Goal: Task Accomplishment & Management: Complete application form

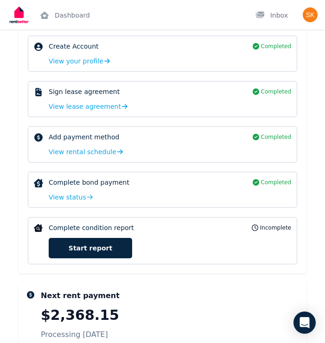
scroll to position [350, 0]
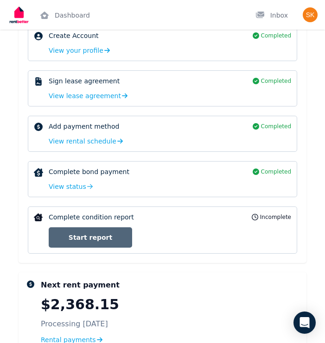
click at [86, 231] on link "Start report" at bounding box center [90, 237] width 83 height 20
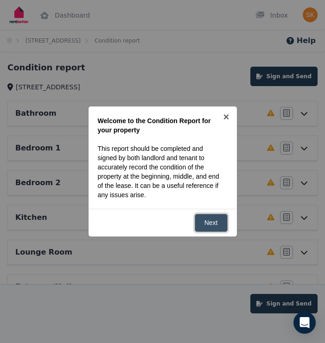
click at [202, 214] on link "Next" at bounding box center [211, 223] width 33 height 18
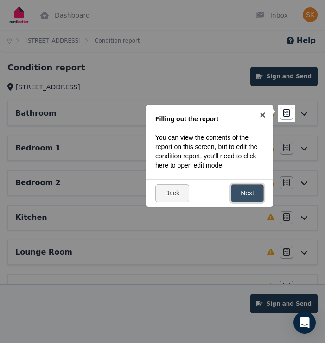
click at [245, 195] on link "Next" at bounding box center [247, 193] width 33 height 18
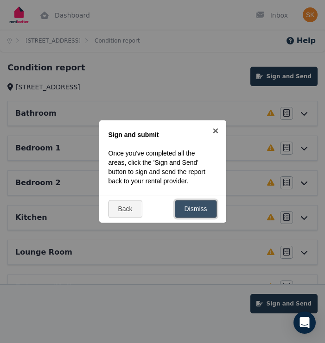
click at [196, 206] on link "Dismiss" at bounding box center [196, 209] width 42 height 18
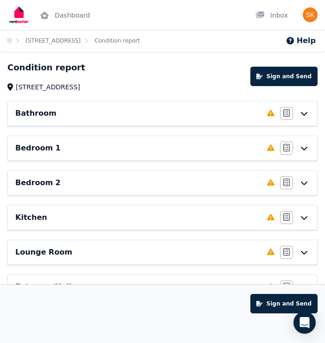
click at [313, 109] on div "Bathroom Completed 0%, 14 left Agree/Disagree" at bounding box center [162, 113] width 309 height 24
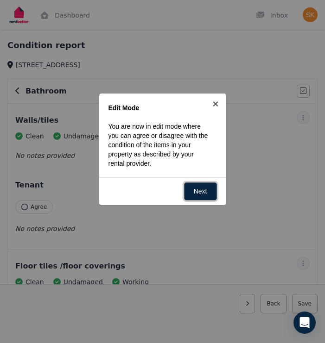
scroll to position [29, 0]
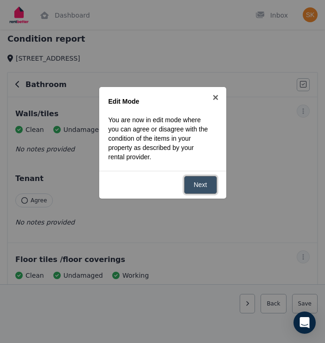
click at [204, 184] on link "Next" at bounding box center [200, 185] width 33 height 18
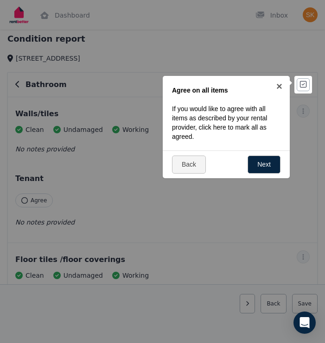
click at [36, 200] on div at bounding box center [162, 171] width 325 height 343
click at [270, 160] on link "Next" at bounding box center [263, 165] width 33 height 18
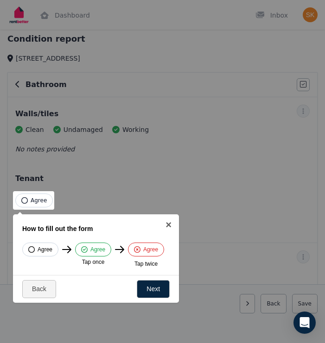
click at [33, 203] on span "Agree" at bounding box center [39, 200] width 16 height 7
click at [162, 202] on div at bounding box center [162, 171] width 325 height 343
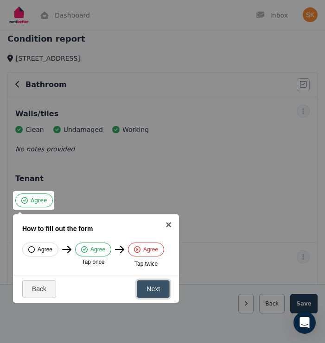
click at [152, 283] on link "Next" at bounding box center [153, 289] width 33 height 18
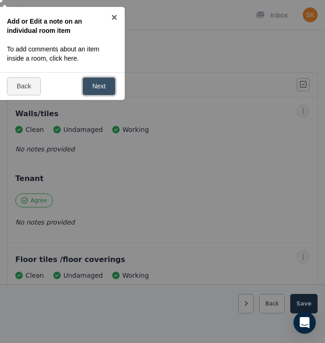
click at [95, 95] on link "Next" at bounding box center [98, 86] width 33 height 18
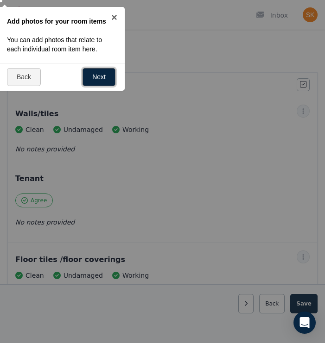
scroll to position [32, 0]
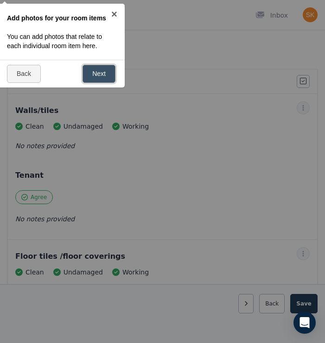
click at [106, 72] on link "Next" at bounding box center [98, 74] width 33 height 18
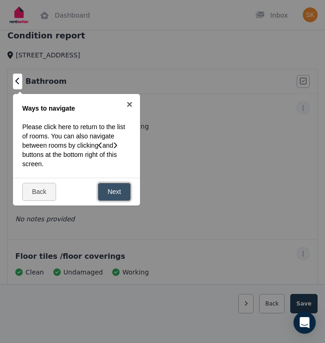
click at [105, 188] on link "Next" at bounding box center [114, 192] width 33 height 18
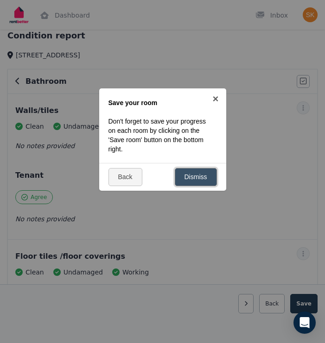
click at [206, 180] on link "Dismiss" at bounding box center [196, 177] width 42 height 18
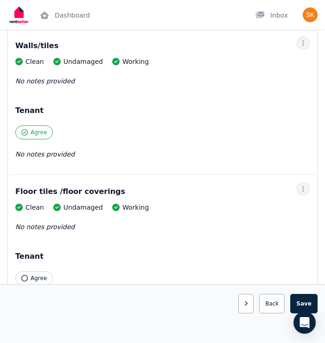
scroll to position [142, 0]
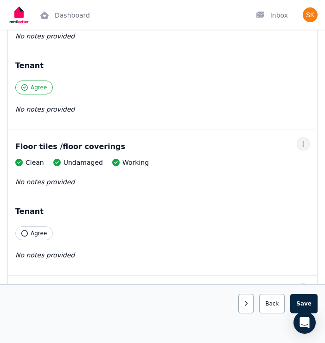
click at [22, 238] on button "Agree" at bounding box center [34, 234] width 38 height 14
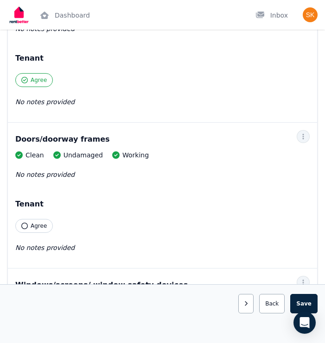
scroll to position [296, 0]
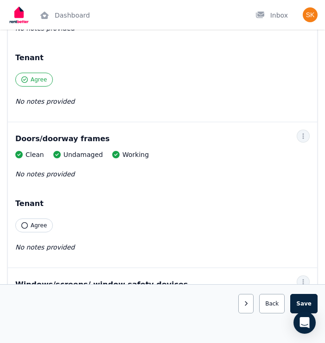
click at [34, 237] on div "Clean Undamaged Working No notes provided Tenant Agree No notes provided" at bounding box center [162, 206] width 294 height 112
click at [28, 229] on button "Agree" at bounding box center [34, 226] width 38 height 14
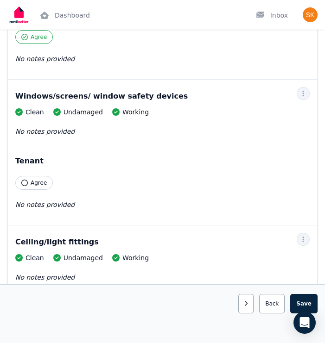
scroll to position [488, 0]
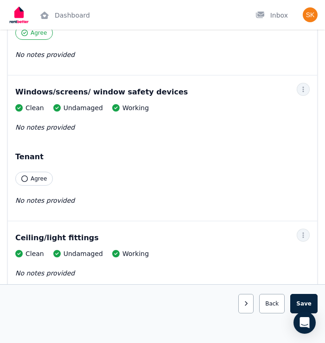
click at [27, 179] on icon "button" at bounding box center [24, 179] width 6 height 6
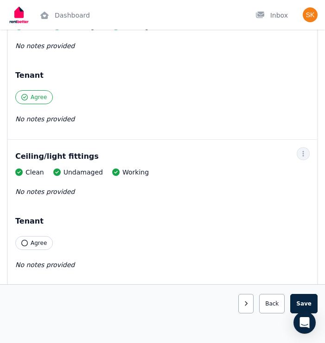
click at [31, 247] on button "Agree" at bounding box center [34, 243] width 38 height 14
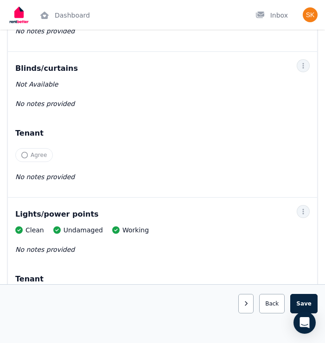
scroll to position [808, 0]
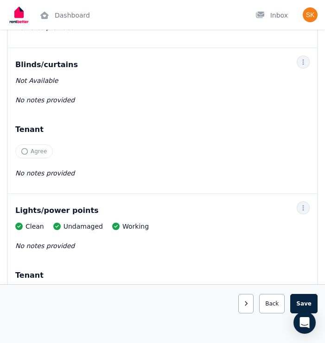
click at [25, 155] on button "Agree" at bounding box center [34, 152] width 38 height 14
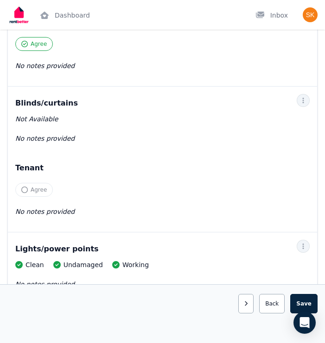
scroll to position [751, 0]
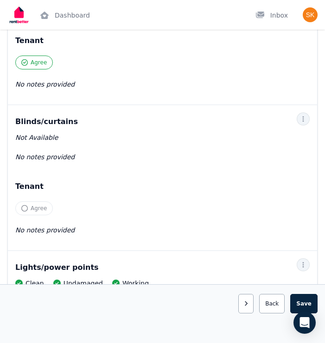
click at [23, 207] on icon "button" at bounding box center [24, 208] width 6 height 6
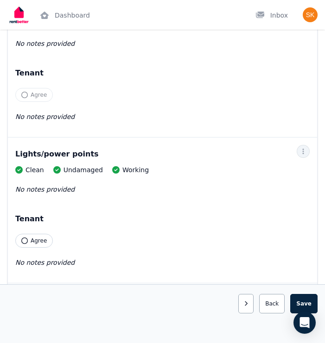
scroll to position [865, 0]
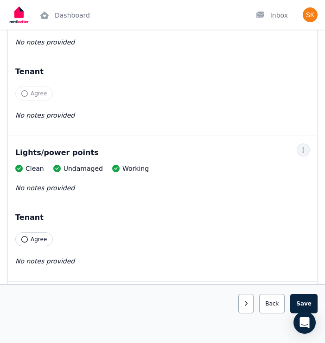
click at [18, 240] on button "Agree" at bounding box center [34, 240] width 38 height 14
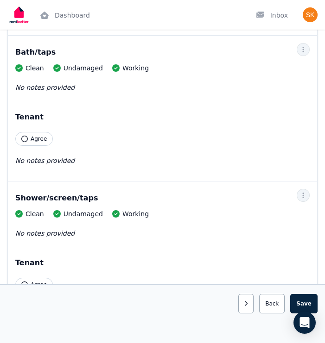
click at [29, 139] on button "Agree" at bounding box center [34, 139] width 38 height 14
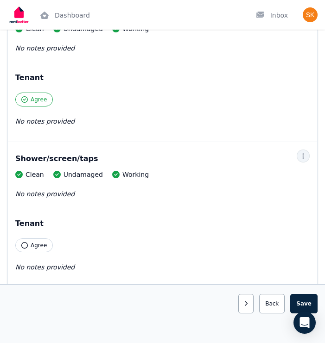
scroll to position [1155, 0]
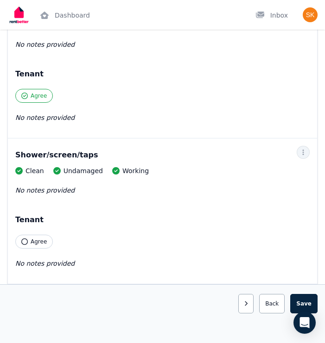
click at [33, 246] on button "Agree" at bounding box center [34, 242] width 38 height 14
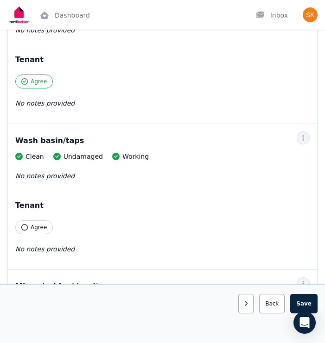
scroll to position [1317, 0]
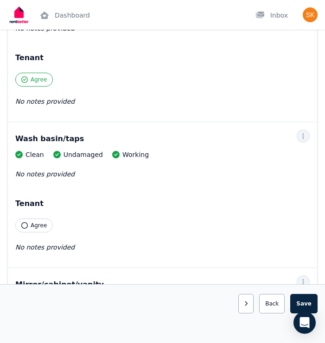
click at [35, 232] on button "Agree" at bounding box center [34, 226] width 38 height 14
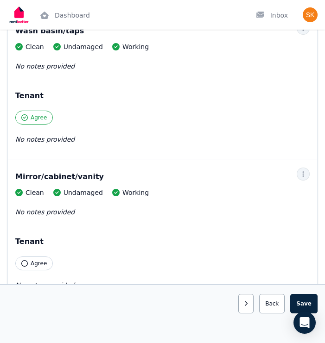
scroll to position [1532, 0]
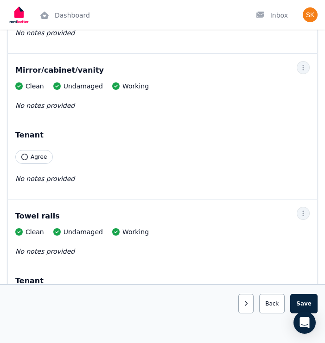
click at [49, 163] on div "Tenant Agree" at bounding box center [34, 147] width 38 height 34
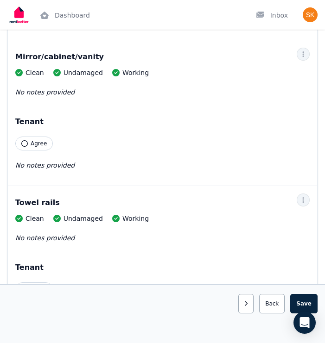
click at [29, 145] on button "Agree" at bounding box center [34, 144] width 38 height 14
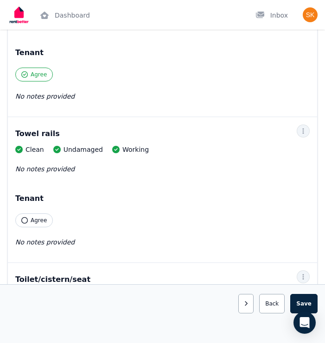
click at [25, 222] on icon "button" at bounding box center [24, 220] width 6 height 6
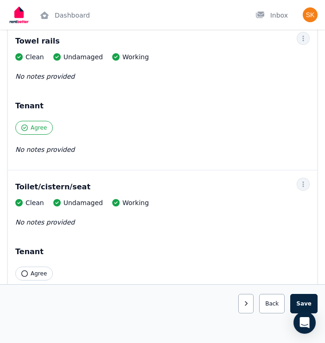
scroll to position [1716, 0]
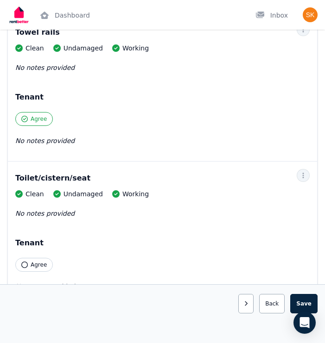
click at [25, 262] on icon "button" at bounding box center [24, 265] width 6 height 6
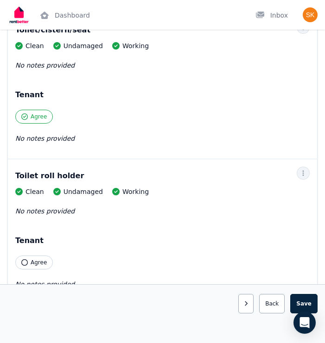
scroll to position [1874, 0]
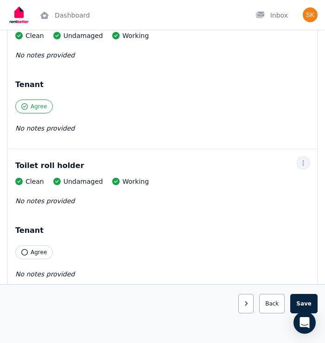
click at [30, 260] on div "Clean Undamaged Working No notes provided Tenant Agree No notes provided" at bounding box center [162, 233] width 294 height 112
click at [26, 240] on div "Tenant Agree" at bounding box center [34, 242] width 38 height 34
click at [26, 247] on button "Agree" at bounding box center [34, 253] width 38 height 14
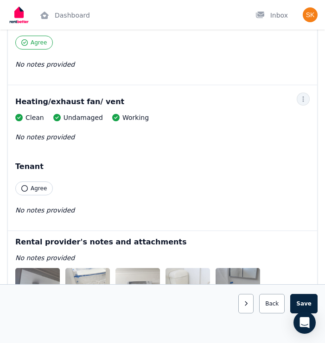
scroll to position [2105, 0]
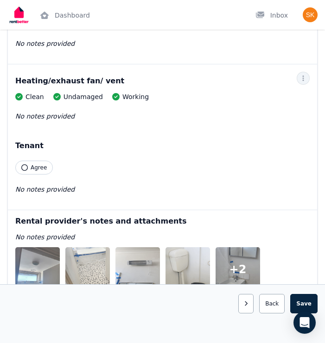
click at [27, 167] on icon "button" at bounding box center [24, 167] width 6 height 6
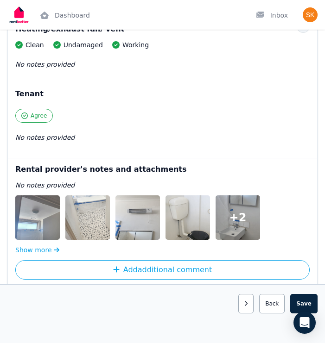
scroll to position [2204, 0]
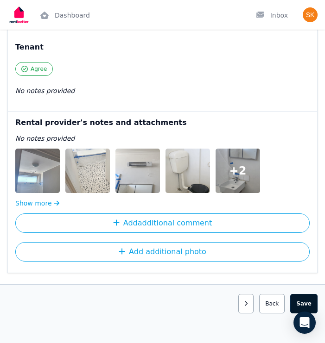
click at [306, 304] on button "Save area" at bounding box center [303, 303] width 27 height 19
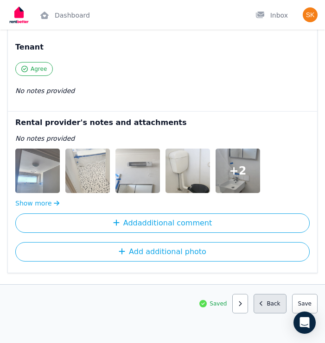
click at [268, 302] on button "Back" at bounding box center [269, 303] width 33 height 19
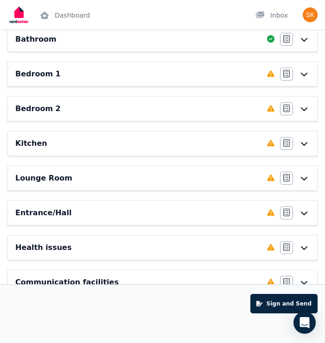
scroll to position [0, 0]
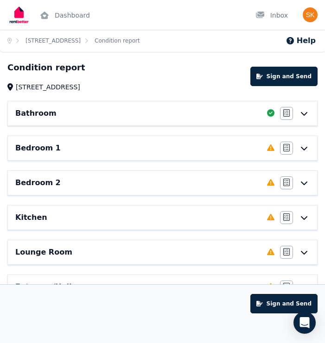
click at [212, 146] on div "Bedroom 1" at bounding box center [138, 148] width 246 height 11
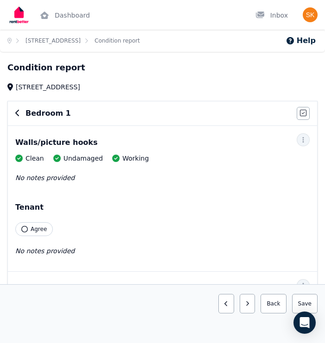
drag, startPoint x: 212, startPoint y: 146, endPoint x: 180, endPoint y: 171, distance: 40.5
click at [200, 147] on div "Walls/picture hooks" at bounding box center [162, 142] width 294 height 11
click at [26, 227] on icon "button" at bounding box center [24, 229] width 6 height 6
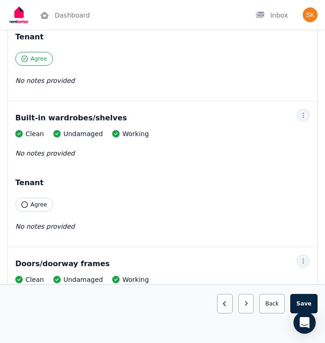
click at [29, 204] on button "Agree" at bounding box center [34, 205] width 38 height 14
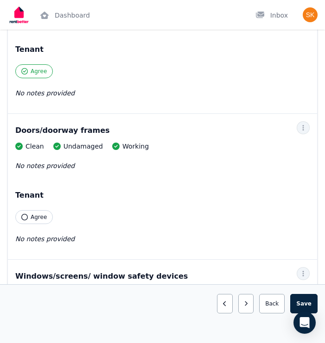
click at [31, 212] on button "Agree" at bounding box center [34, 217] width 38 height 14
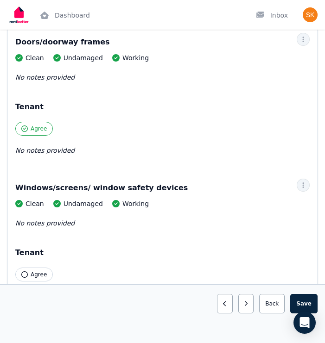
click at [36, 275] on span "Agree" at bounding box center [39, 274] width 16 height 7
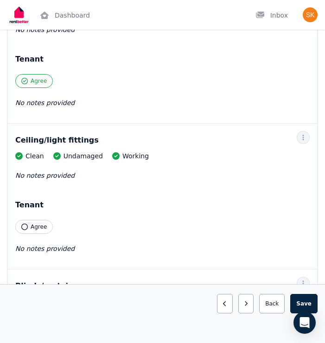
click at [31, 224] on span "Agree" at bounding box center [39, 226] width 16 height 7
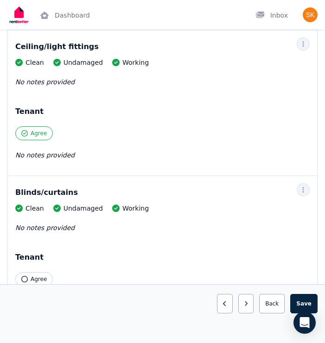
scroll to position [681, 0]
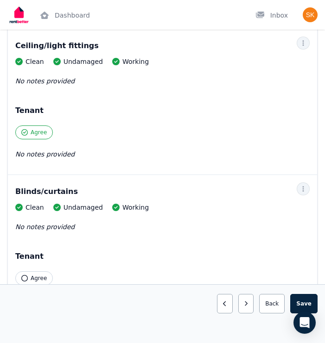
click at [28, 275] on button "Agree" at bounding box center [34, 279] width 38 height 14
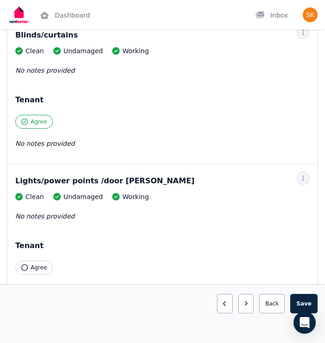
click at [31, 268] on span "Agree" at bounding box center [39, 267] width 16 height 7
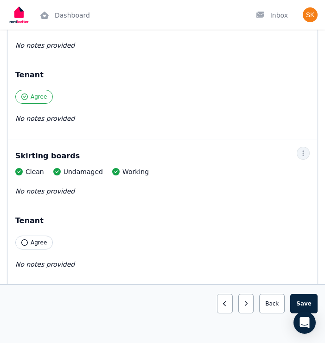
scroll to position [1010, 0]
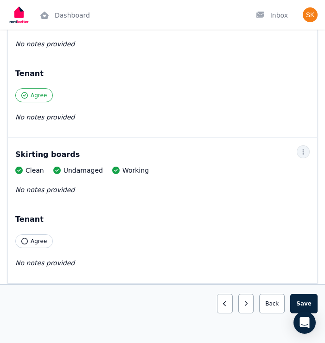
click at [31, 243] on span "Agree" at bounding box center [39, 241] width 16 height 7
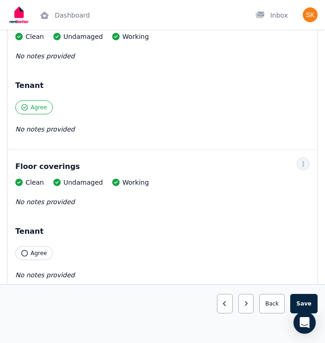
click at [32, 256] on span "Agree" at bounding box center [39, 253] width 16 height 7
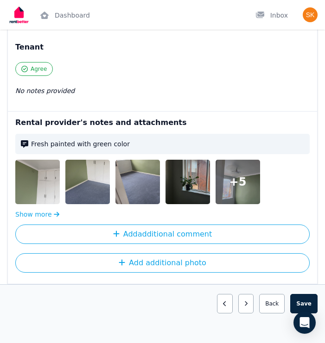
scroll to position [1339, 0]
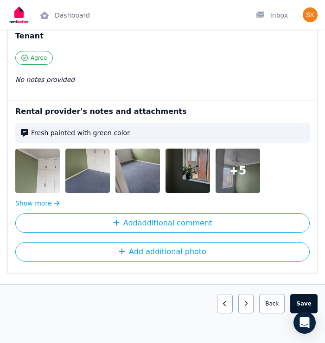
click at [307, 300] on button "Save area" at bounding box center [303, 303] width 27 height 19
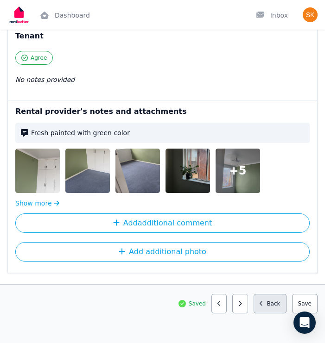
click at [274, 303] on button "Back" at bounding box center [269, 303] width 33 height 19
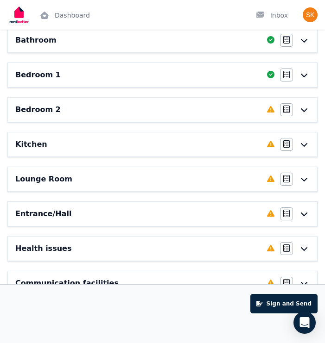
scroll to position [0, 0]
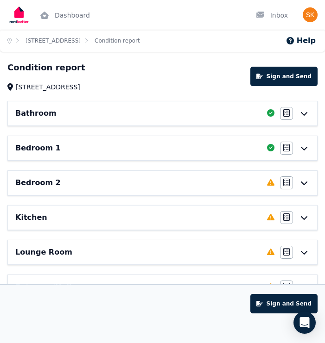
click at [164, 182] on div "Bedroom 2" at bounding box center [138, 182] width 246 height 11
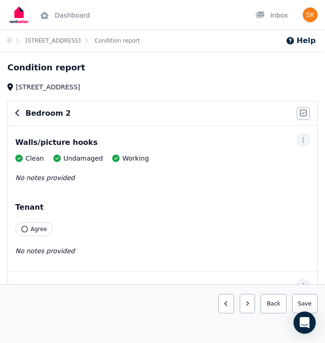
click at [27, 232] on button "Agree" at bounding box center [34, 229] width 38 height 14
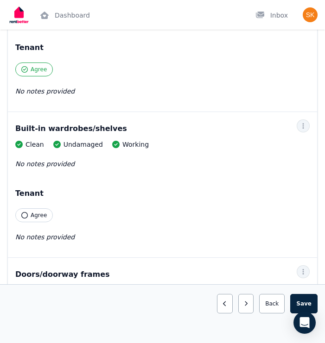
click at [27, 218] on button "Agree" at bounding box center [34, 215] width 38 height 14
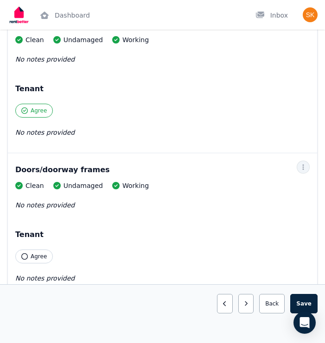
click at [29, 257] on button "Agree" at bounding box center [34, 257] width 38 height 14
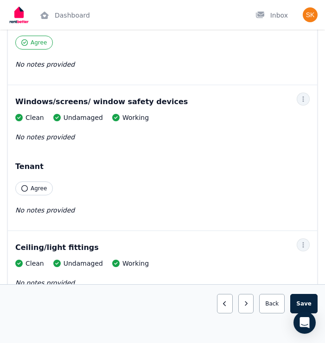
scroll to position [532, 0]
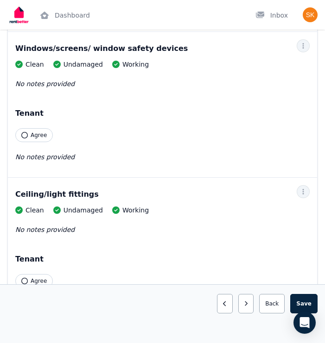
click at [33, 144] on div "Clean Undamaged Working No notes provided Tenant Agree No notes provided" at bounding box center [162, 116] width 294 height 112
click at [30, 135] on button "Agree" at bounding box center [34, 135] width 38 height 14
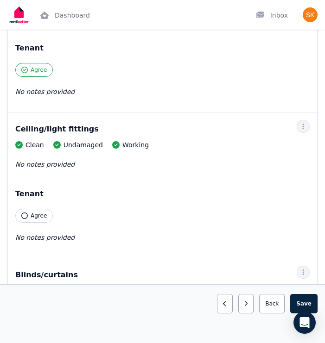
click at [37, 218] on span "Agree" at bounding box center [39, 215] width 16 height 7
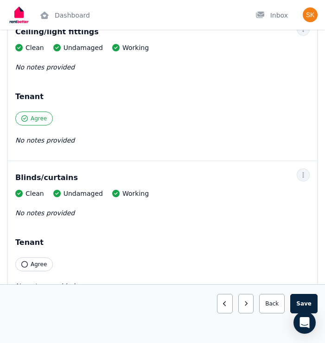
scroll to position [698, 0]
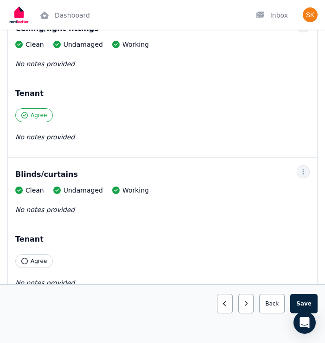
click at [35, 263] on span "Agree" at bounding box center [39, 261] width 16 height 7
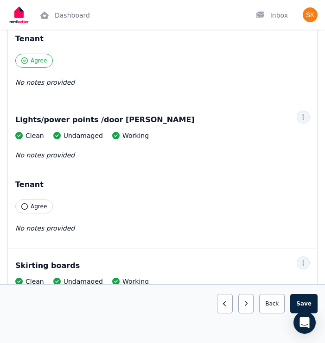
scroll to position [971, 0]
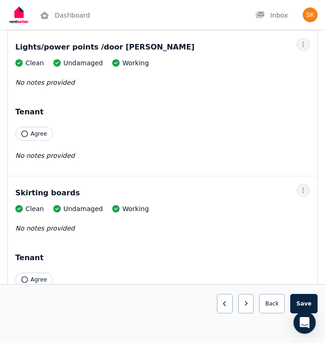
click at [38, 144] on div "Clean Undamaged Working No notes provided Tenant Agree No notes provided" at bounding box center [162, 114] width 294 height 112
click at [33, 136] on span "Agree" at bounding box center [39, 133] width 16 height 7
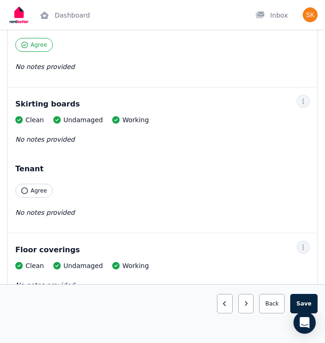
click at [38, 190] on span "Agree" at bounding box center [39, 190] width 16 height 7
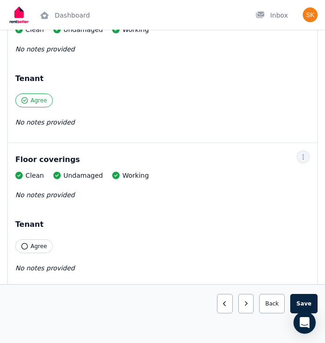
scroll to position [1152, 0]
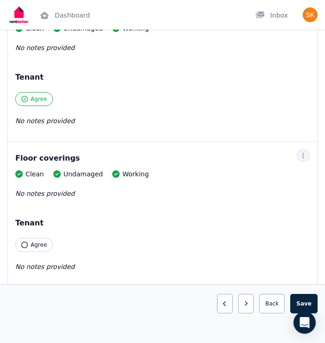
click at [31, 247] on span "Agree" at bounding box center [39, 244] width 16 height 7
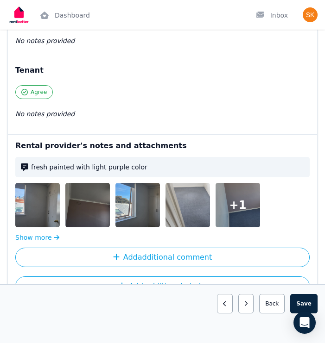
scroll to position [1339, 0]
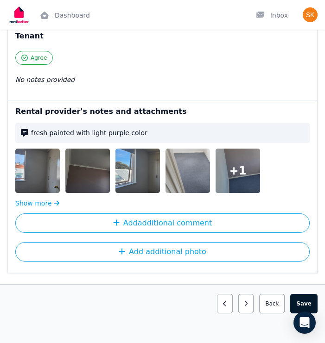
click at [300, 302] on button "Save area" at bounding box center [303, 303] width 27 height 19
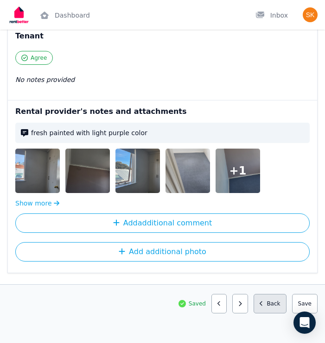
click at [275, 305] on button "Back" at bounding box center [269, 303] width 33 height 19
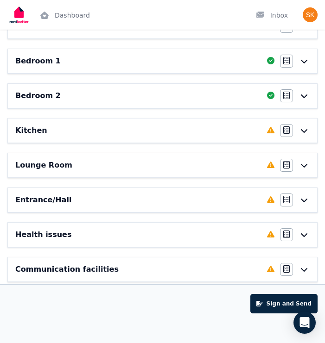
scroll to position [87, 0]
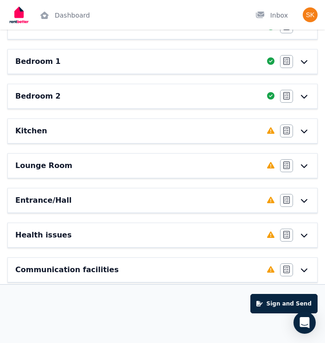
click at [181, 131] on div "Kitchen" at bounding box center [138, 131] width 246 height 11
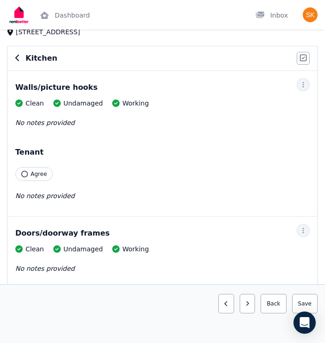
scroll to position [56, 0]
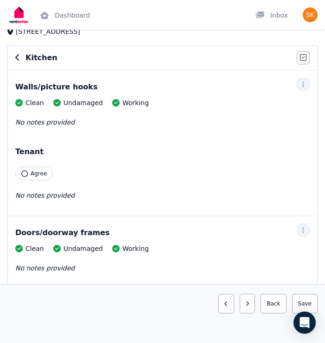
click at [29, 177] on button "Agree" at bounding box center [34, 174] width 38 height 14
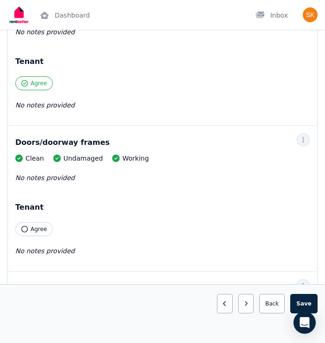
scroll to position [147, 0]
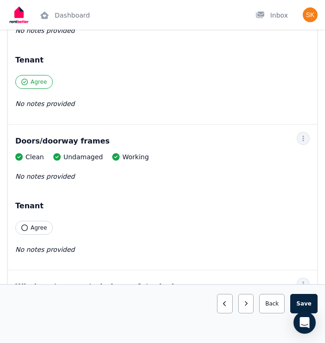
click at [25, 229] on icon "button" at bounding box center [24, 228] width 6 height 6
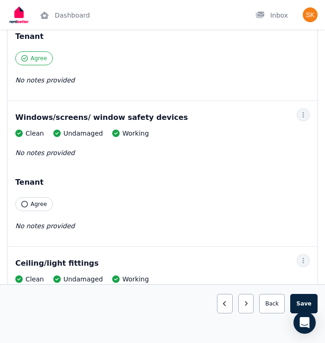
click at [32, 208] on button "Agree" at bounding box center [34, 204] width 38 height 14
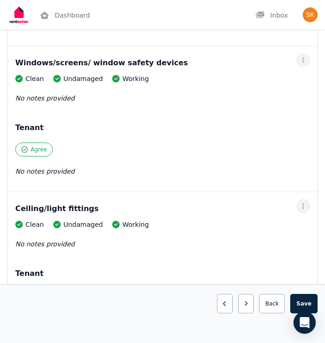
scroll to position [389, 0]
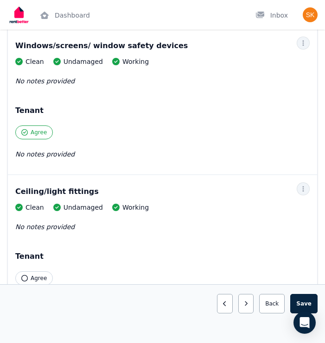
click at [24, 275] on icon "button" at bounding box center [24, 278] width 6 height 6
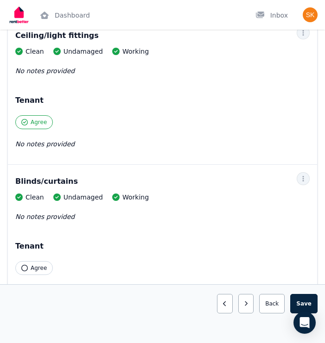
scroll to position [546, 0]
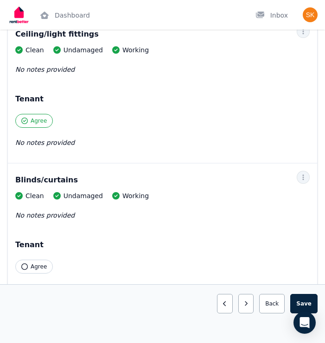
click at [26, 273] on button "Agree" at bounding box center [34, 267] width 38 height 14
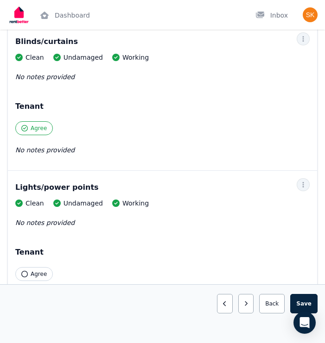
scroll to position [688, 0]
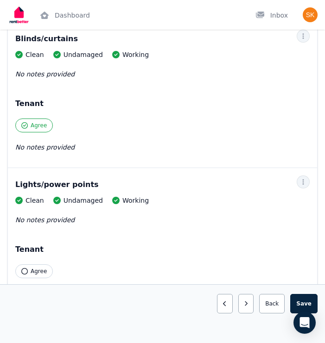
click at [37, 279] on div "Clean Undamaged Working No notes provided Tenant Agree No notes provided" at bounding box center [162, 252] width 294 height 112
click at [32, 272] on span "Agree" at bounding box center [39, 271] width 16 height 7
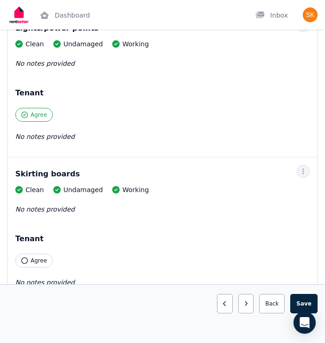
scroll to position [845, 0]
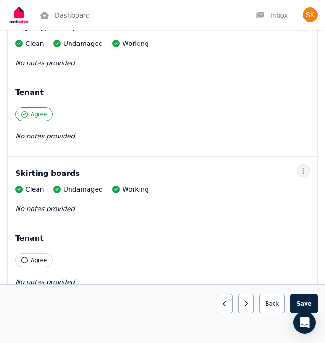
click at [37, 260] on span "Agree" at bounding box center [39, 260] width 16 height 7
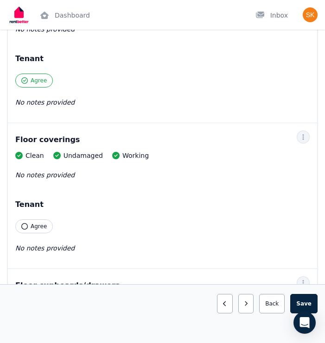
click at [26, 230] on button "Agree" at bounding box center [34, 227] width 38 height 14
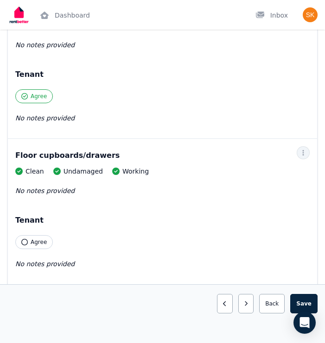
scroll to position [1162, 0]
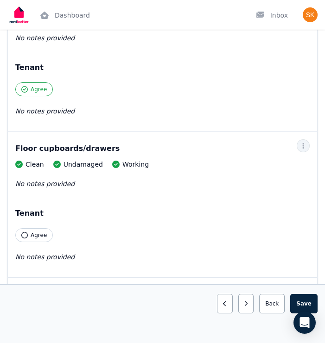
click at [36, 233] on span "Agree" at bounding box center [39, 235] width 16 height 7
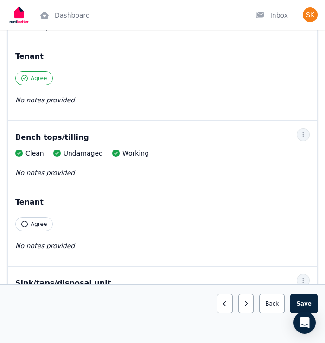
scroll to position [1320, 0]
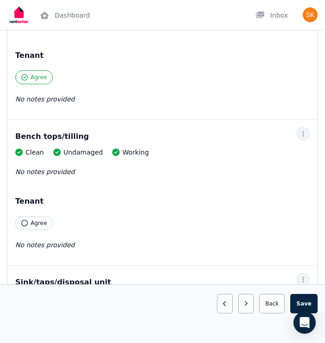
click at [34, 224] on span "Agree" at bounding box center [39, 223] width 16 height 7
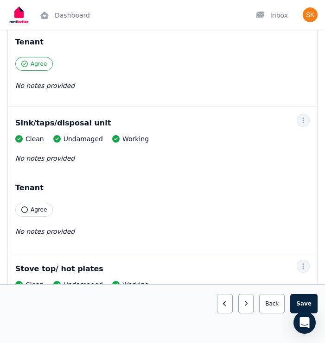
click at [32, 215] on button "Agree" at bounding box center [34, 210] width 38 height 14
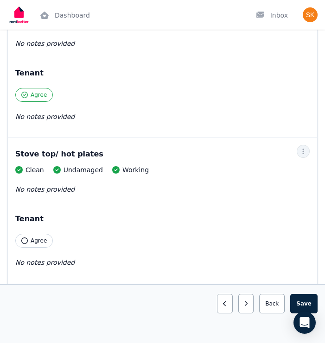
click at [28, 240] on button "Agree" at bounding box center [34, 241] width 38 height 14
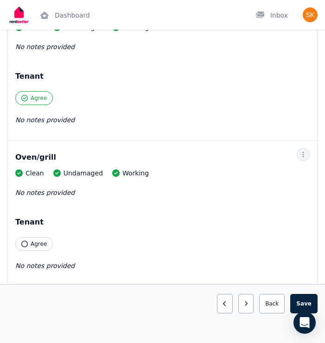
click at [28, 240] on button "Agree" at bounding box center [34, 244] width 38 height 14
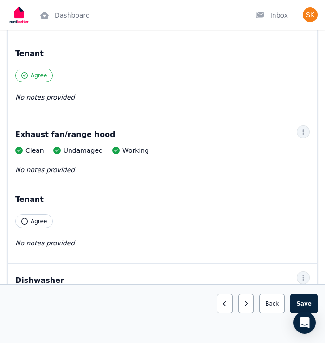
scroll to position [1923, 0]
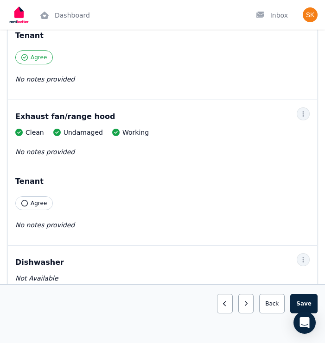
click at [32, 202] on span "Agree" at bounding box center [39, 203] width 16 height 7
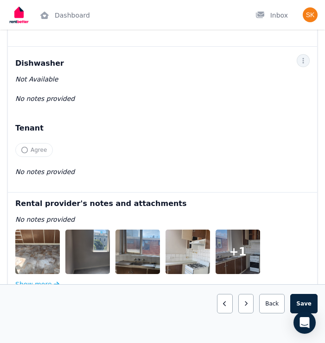
scroll to position [2141, 0]
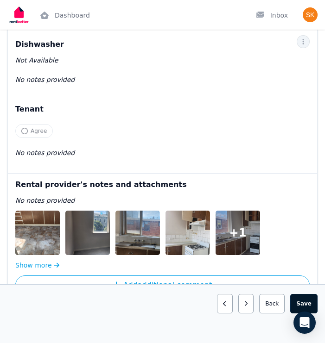
click at [299, 300] on button "Save area" at bounding box center [303, 303] width 27 height 19
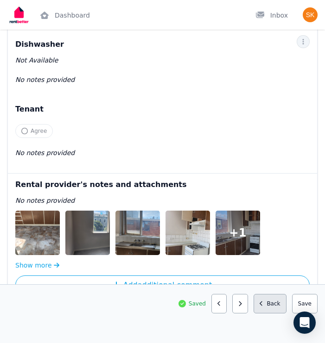
click at [266, 304] on button "Back" at bounding box center [269, 303] width 33 height 19
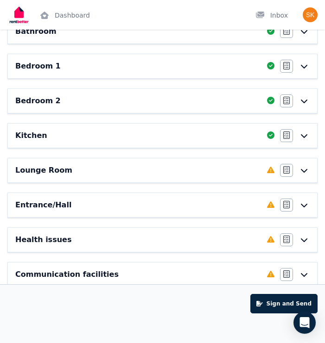
scroll to position [82, 0]
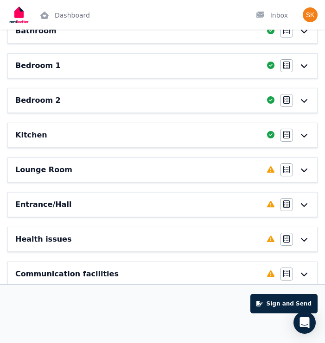
click at [128, 168] on div "Lounge Room" at bounding box center [138, 169] width 246 height 11
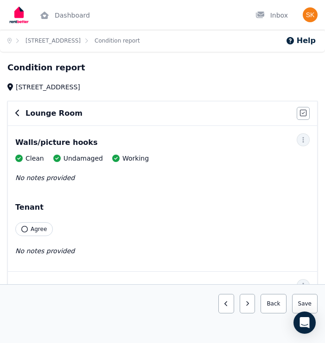
click at [37, 226] on span "Agree" at bounding box center [39, 229] width 16 height 7
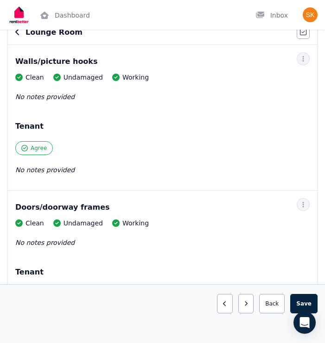
scroll to position [84, 0]
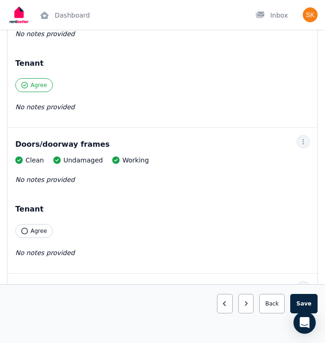
click at [39, 231] on span "Agree" at bounding box center [39, 230] width 16 height 7
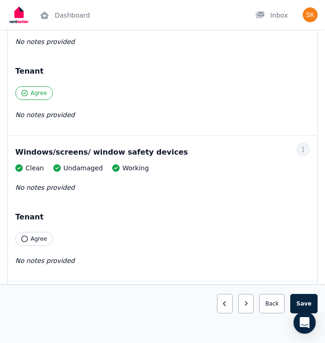
click at [41, 240] on span "Agree" at bounding box center [39, 238] width 16 height 7
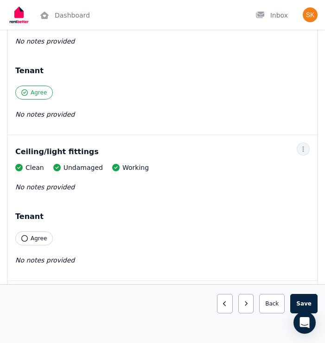
click at [41, 240] on span "Agree" at bounding box center [39, 238] width 16 height 7
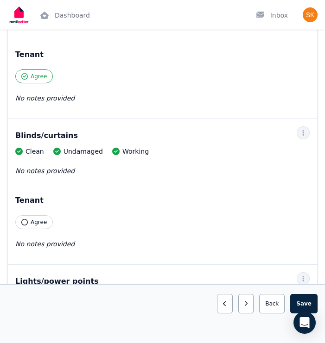
scroll to position [594, 0]
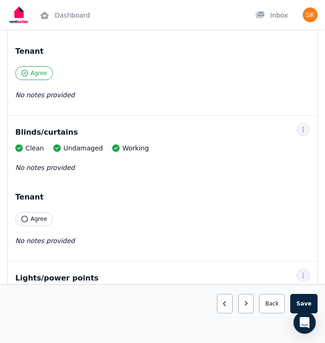
click at [36, 221] on span "Agree" at bounding box center [39, 218] width 16 height 7
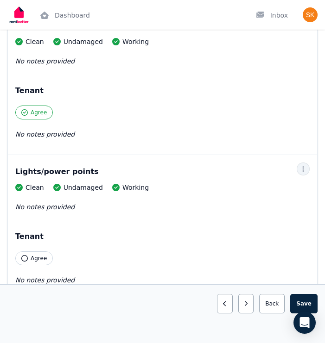
scroll to position [705, 0]
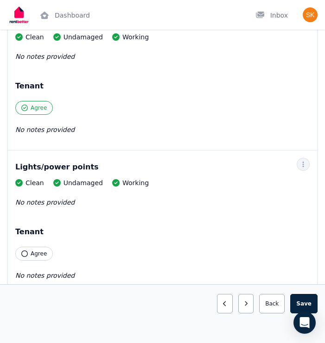
click at [36, 248] on button "Agree" at bounding box center [34, 254] width 38 height 14
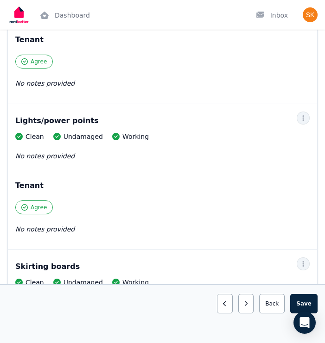
scroll to position [752, 0]
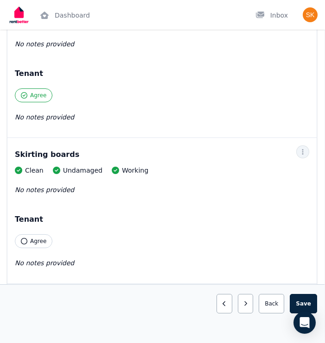
click at [36, 246] on button "Agree" at bounding box center [34, 241] width 38 height 14
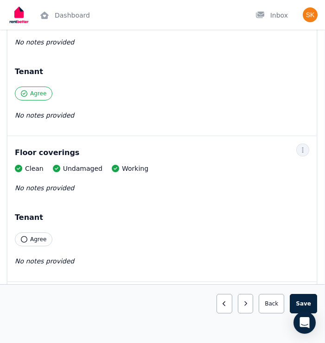
scroll to position [1049, 0]
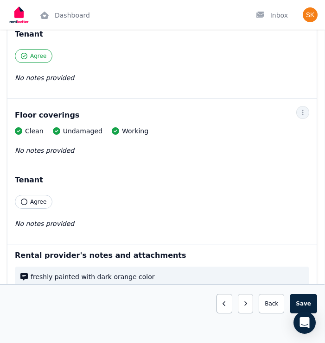
click at [38, 202] on span "Agree" at bounding box center [38, 201] width 16 height 7
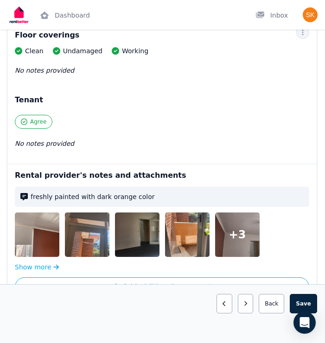
scroll to position [1193, 0]
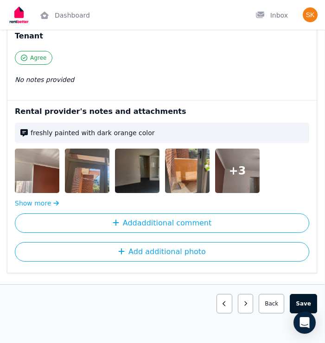
click at [293, 303] on button "Save area" at bounding box center [303, 303] width 27 height 19
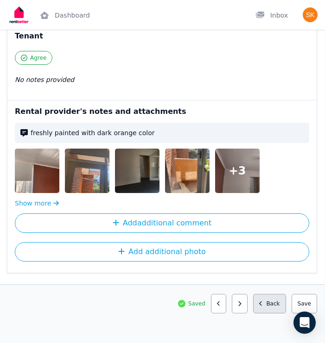
click at [275, 298] on button "Back" at bounding box center [269, 303] width 33 height 19
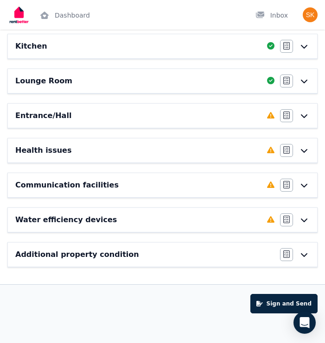
scroll to position [171, 0]
click at [219, 124] on div "Entrance/Hall Completed 0%, 8 left Agree/Disagree" at bounding box center [162, 116] width 309 height 24
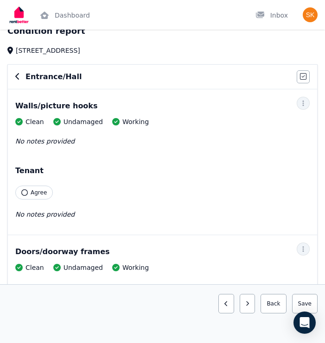
click at [38, 188] on button "Agree" at bounding box center [34, 193] width 38 height 14
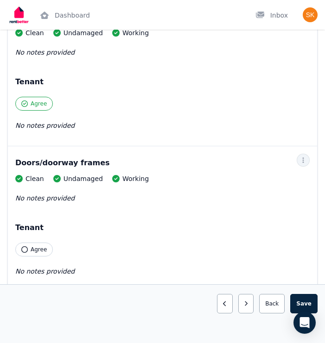
scroll to position [138, 0]
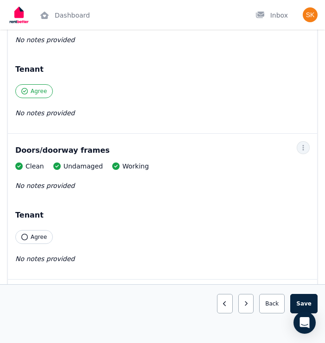
click at [44, 227] on div "Tenant Agree" at bounding box center [34, 227] width 38 height 34
click at [43, 228] on div "Tenant Agree" at bounding box center [34, 227] width 38 height 34
click at [42, 238] on span "Agree" at bounding box center [39, 237] width 16 height 7
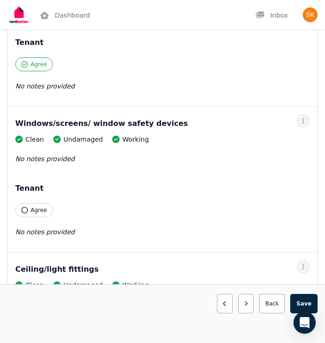
scroll to position [312, 0]
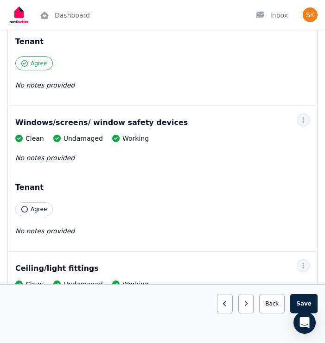
click at [33, 213] on button "Agree" at bounding box center [34, 209] width 38 height 14
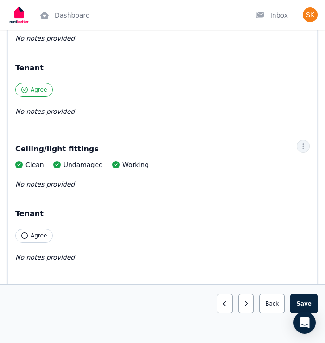
scroll to position [440, 0]
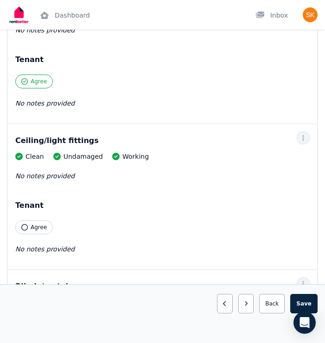
click at [34, 226] on span "Agree" at bounding box center [39, 227] width 16 height 7
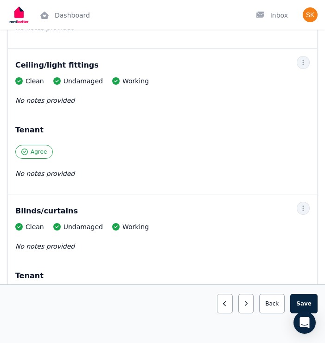
scroll to position [525, 0]
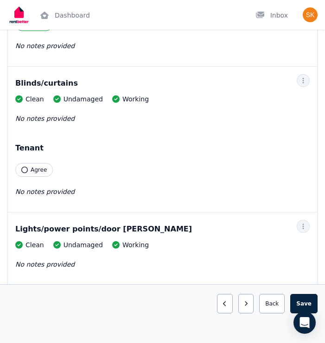
click at [32, 169] on span "Agree" at bounding box center [39, 169] width 16 height 7
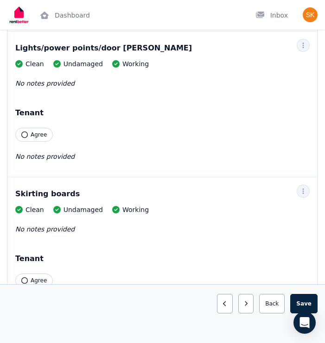
scroll to position [825, 0]
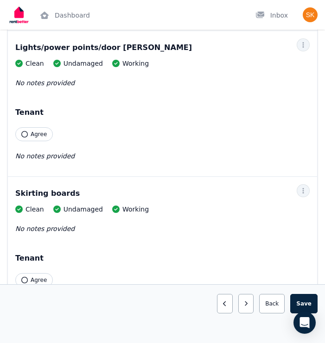
click at [24, 123] on div "Tenant Agree" at bounding box center [34, 124] width 38 height 34
click at [25, 144] on div "Clean Undamaged Working No notes provided Tenant Agree No notes provided" at bounding box center [162, 115] width 294 height 112
click at [20, 138] on button "Agree" at bounding box center [34, 134] width 38 height 14
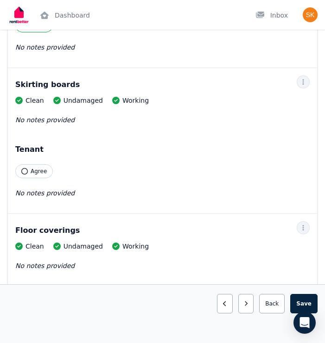
click at [32, 171] on span "Agree" at bounding box center [39, 171] width 16 height 7
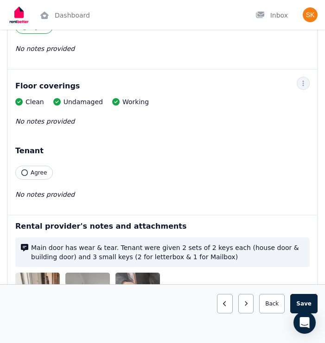
scroll to position [1099, 0]
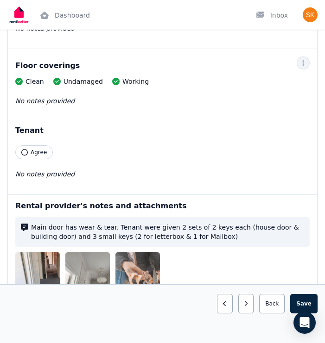
click at [30, 156] on button "Agree" at bounding box center [34, 152] width 38 height 14
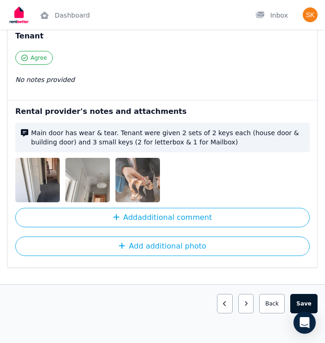
click at [303, 301] on button "Save area" at bounding box center [303, 303] width 27 height 19
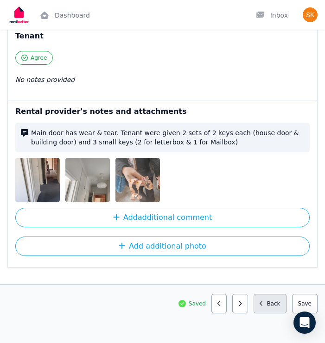
click at [273, 302] on button "Back" at bounding box center [269, 303] width 33 height 19
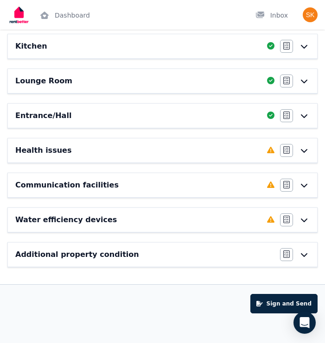
click at [218, 154] on div "Health issues" at bounding box center [138, 150] width 246 height 11
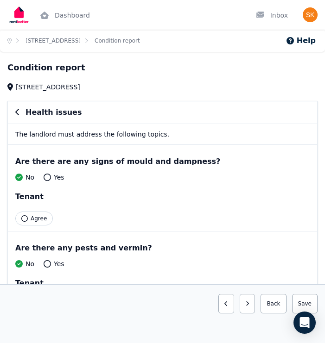
scroll to position [45, 0]
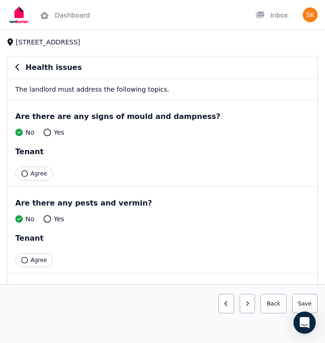
click at [26, 171] on icon "button" at bounding box center [24, 173] width 6 height 6
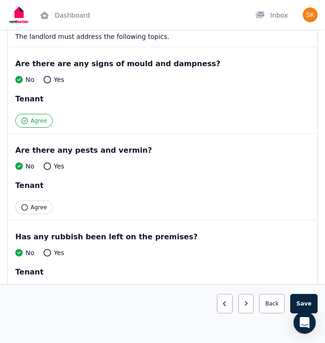
scroll to position [106, 0]
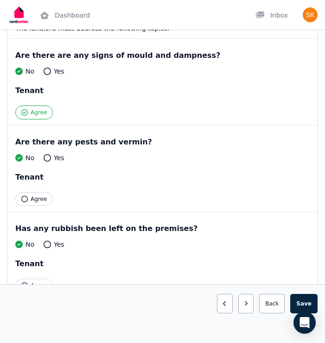
click at [32, 202] on span "Agree" at bounding box center [39, 199] width 16 height 7
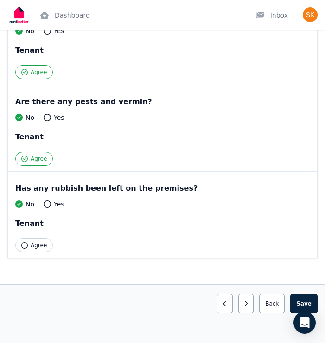
click at [28, 241] on button "Agree" at bounding box center [34, 246] width 38 height 14
click at [301, 301] on button "Save area" at bounding box center [303, 303] width 27 height 19
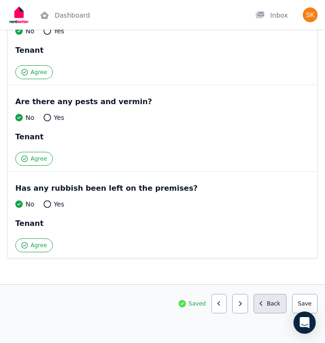
click at [275, 307] on button "Back" at bounding box center [269, 303] width 33 height 19
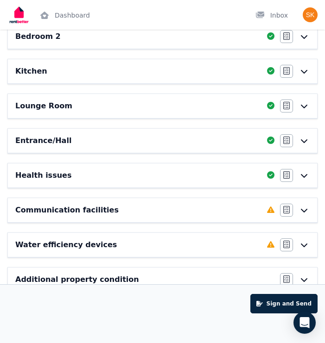
scroll to position [171, 0]
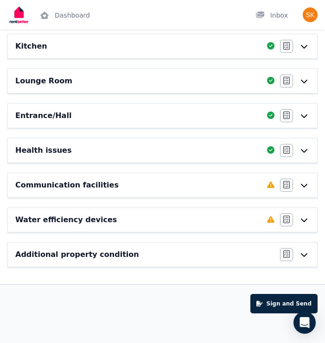
click at [184, 189] on div "Communication facilities" at bounding box center [138, 185] width 246 height 11
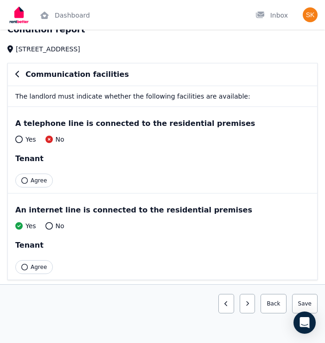
scroll to position [42, 0]
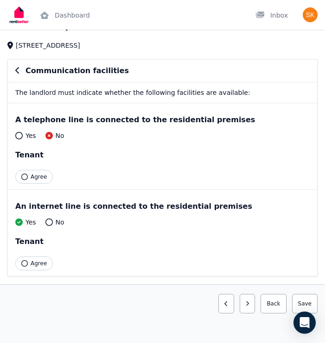
click at [19, 134] on icon at bounding box center [18, 135] width 7 height 7
click at [32, 175] on span "Agree" at bounding box center [39, 176] width 16 height 7
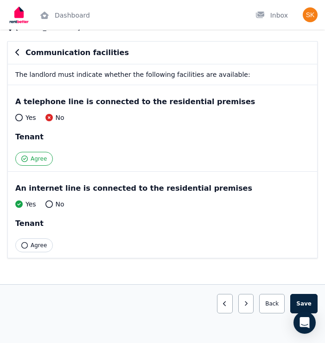
click at [38, 242] on span "Agree" at bounding box center [39, 245] width 16 height 7
click at [299, 306] on button "Save area" at bounding box center [303, 303] width 27 height 19
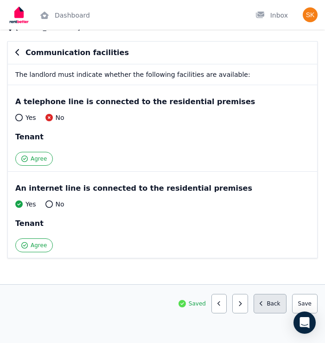
click at [271, 303] on button "Back" at bounding box center [269, 303] width 33 height 19
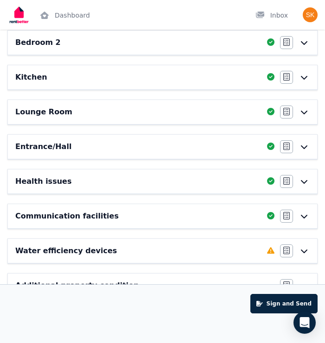
scroll to position [142, 0]
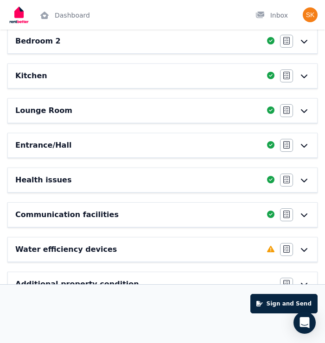
click at [161, 251] on div "Water efficiency devices" at bounding box center [138, 249] width 246 height 11
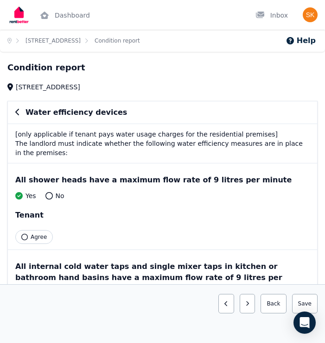
click at [31, 234] on span "Agree" at bounding box center [39, 237] width 16 height 7
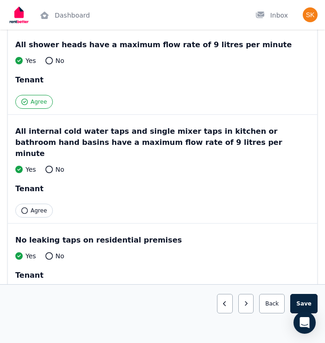
click at [20, 204] on button "Agree" at bounding box center [34, 211] width 38 height 14
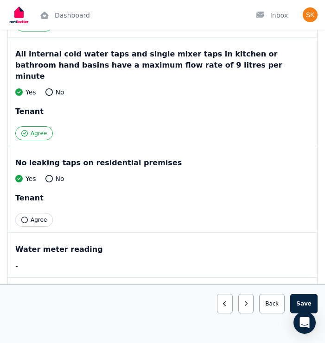
scroll to position [236, 0]
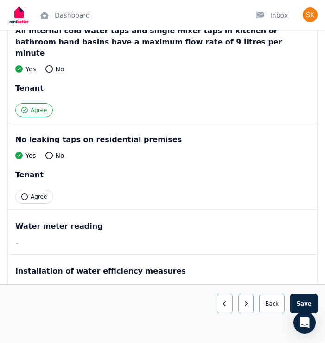
click at [26, 194] on icon "button" at bounding box center [24, 197] width 6 height 6
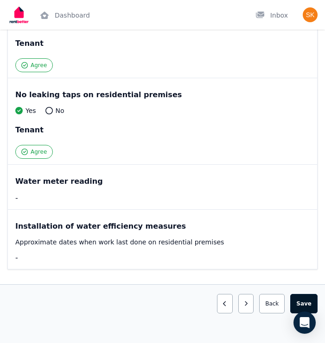
click at [306, 298] on button "Save area" at bounding box center [303, 303] width 27 height 19
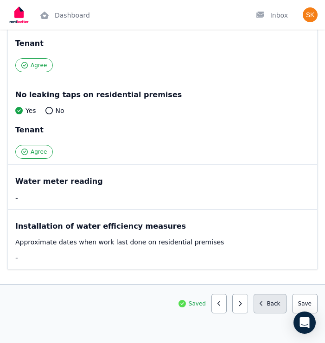
click at [278, 301] on button "Back" at bounding box center [269, 303] width 33 height 19
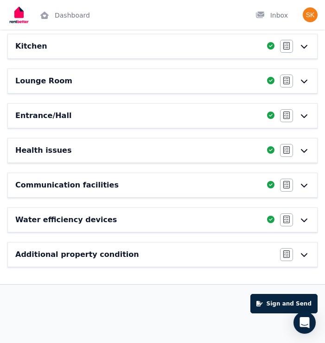
scroll to position [171, 0]
click at [268, 303] on button "Sign and Send" at bounding box center [283, 303] width 67 height 19
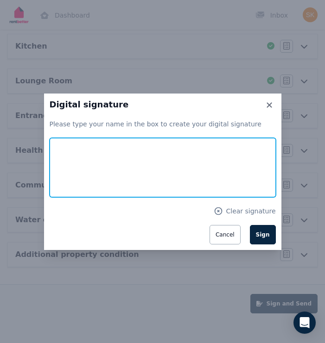
click at [109, 154] on input "text" at bounding box center [163, 167] width 226 height 59
type input "**********"
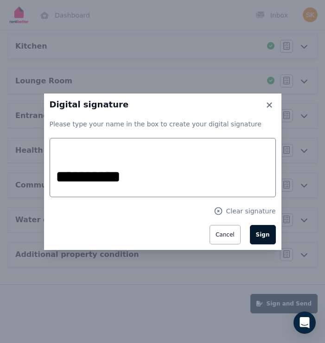
click at [260, 236] on span "Sign" at bounding box center [263, 235] width 14 height 6
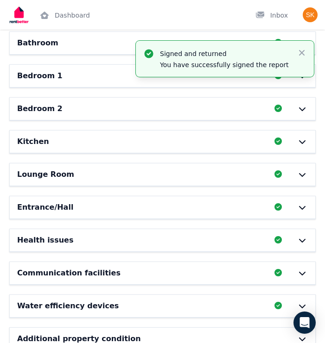
scroll to position [305, 0]
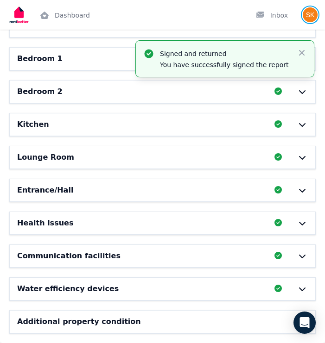
click at [307, 13] on img "button" at bounding box center [310, 14] width 15 height 15
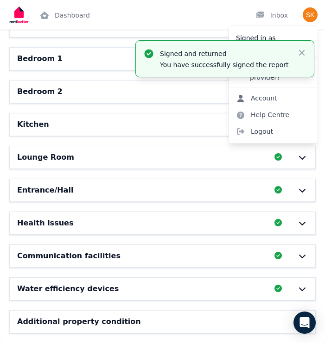
click at [271, 97] on link "Account" at bounding box center [256, 98] width 56 height 17
